Goal: Transaction & Acquisition: Purchase product/service

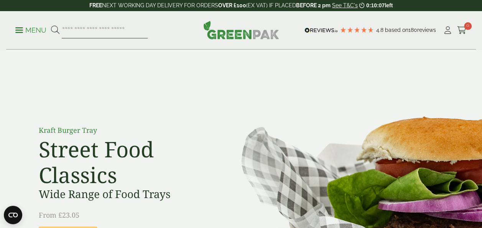
click at [102, 29] on input "search" at bounding box center [105, 30] width 86 height 16
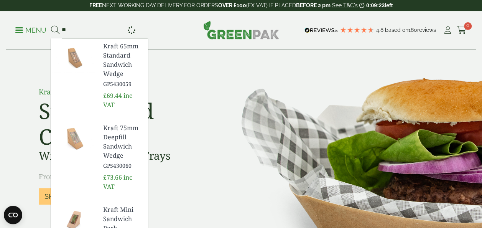
type input "*"
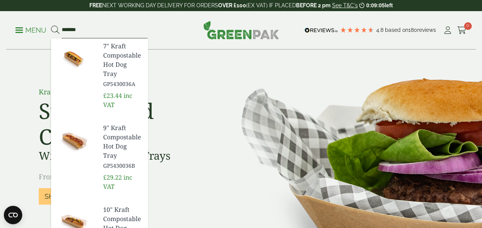
type input "*******"
click at [114, 69] on span "7" Kraft Compostable Hot Dog Tray" at bounding box center [122, 59] width 38 height 37
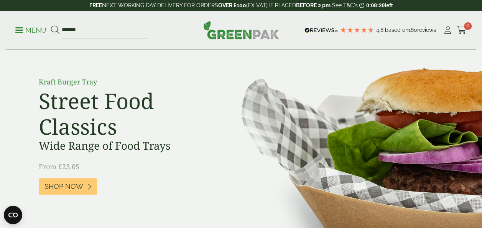
scroll to position [77, 0]
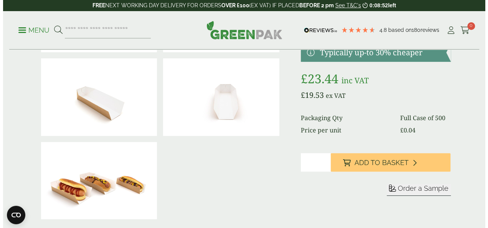
scroll to position [115, 0]
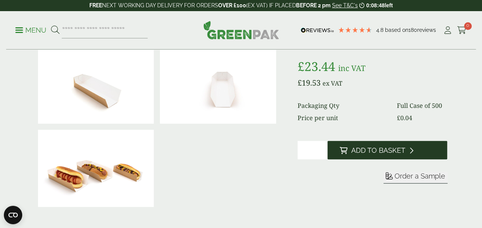
click at [411, 152] on icon at bounding box center [411, 150] width 4 height 7
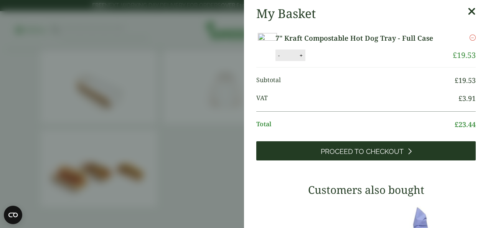
click at [365, 156] on span "Proceed to Checkout" at bounding box center [362, 151] width 83 height 8
